Goal: Navigation & Orientation: Find specific page/section

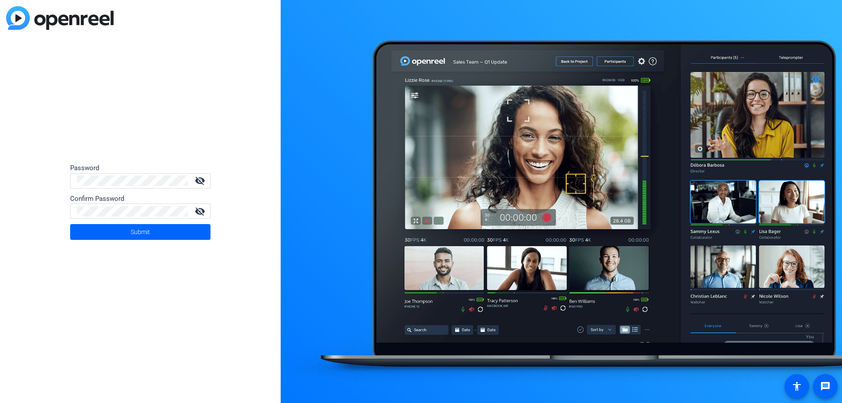
click at [199, 211] on mat-icon "visibility_off" at bounding box center [199, 211] width 21 height 11
click at [18, 214] on div "Password visibility_off Confirm Password visibility Submit" at bounding box center [140, 201] width 281 height 403
click at [113, 233] on span at bounding box center [140, 232] width 140 height 21
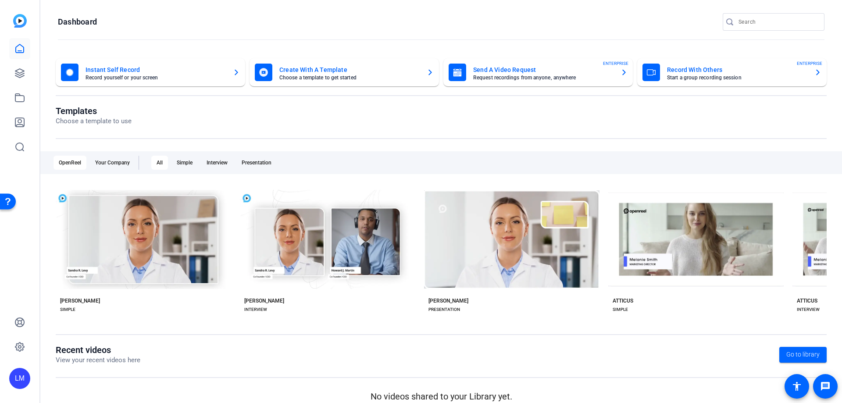
scroll to position [11, 0]
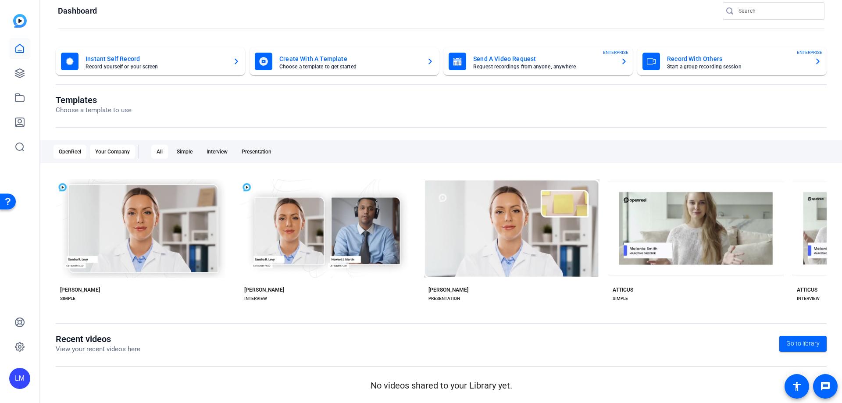
click at [117, 153] on div "Your Company" at bounding box center [112, 152] width 45 height 14
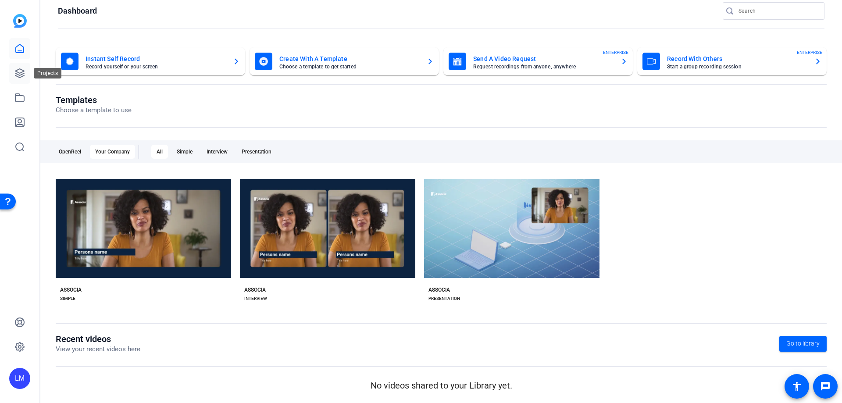
click at [15, 73] on icon at bounding box center [19, 73] width 9 height 9
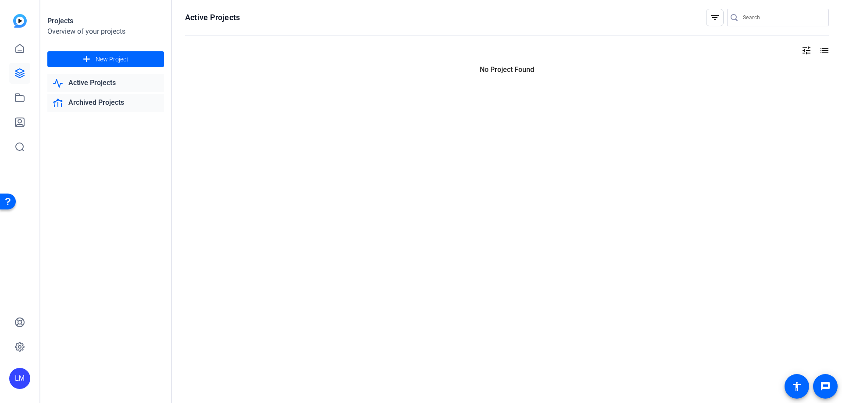
click at [79, 100] on link "Archived Projects" at bounding box center [105, 103] width 117 height 18
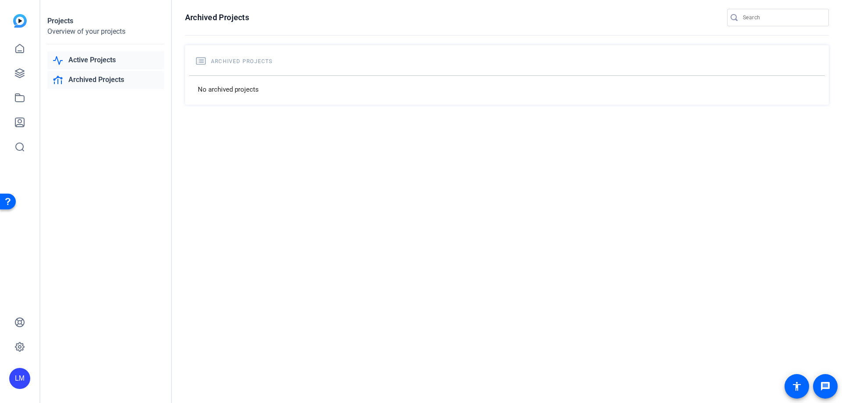
click at [84, 63] on link "Active Projects" at bounding box center [105, 60] width 117 height 18
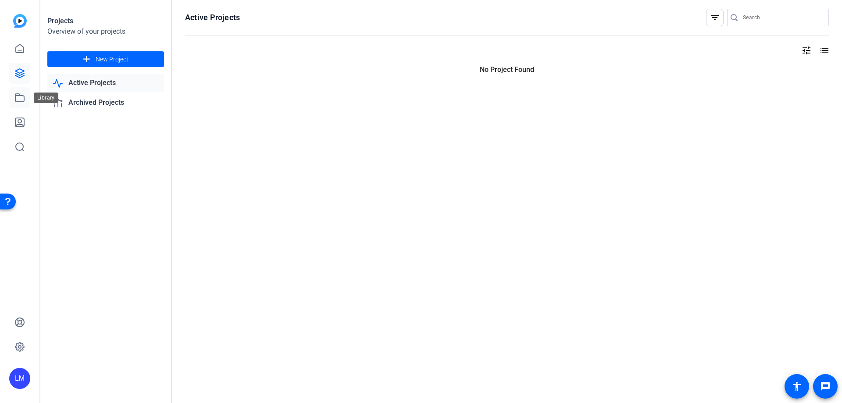
click at [21, 100] on icon at bounding box center [19, 98] width 11 height 11
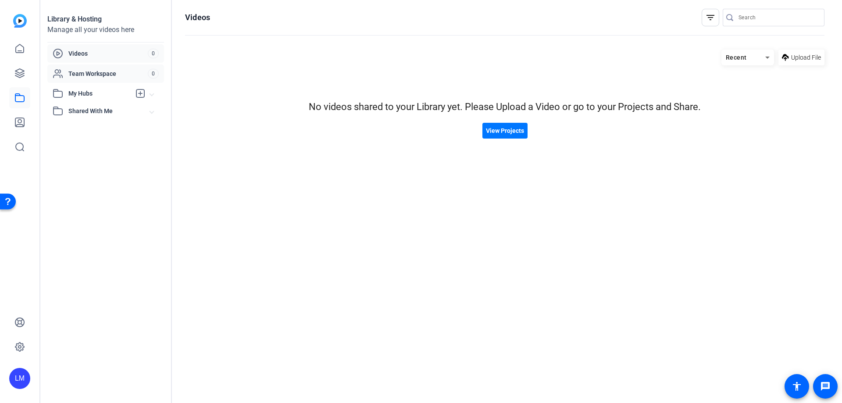
click at [86, 73] on span "Team Workspace" at bounding box center [107, 73] width 79 height 9
click at [80, 55] on span "Videos" at bounding box center [107, 53] width 79 height 9
click at [67, 114] on div "Shared With Me" at bounding box center [101, 111] width 97 height 11
click at [21, 49] on icon at bounding box center [19, 48] width 11 height 11
